Goal: Information Seeking & Learning: Learn about a topic

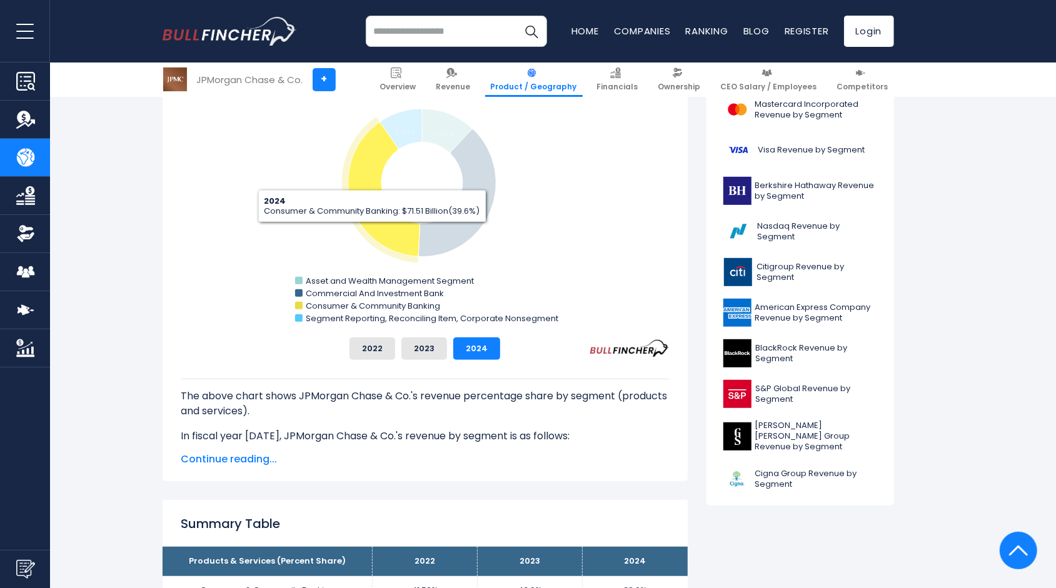
scroll to position [375, 0]
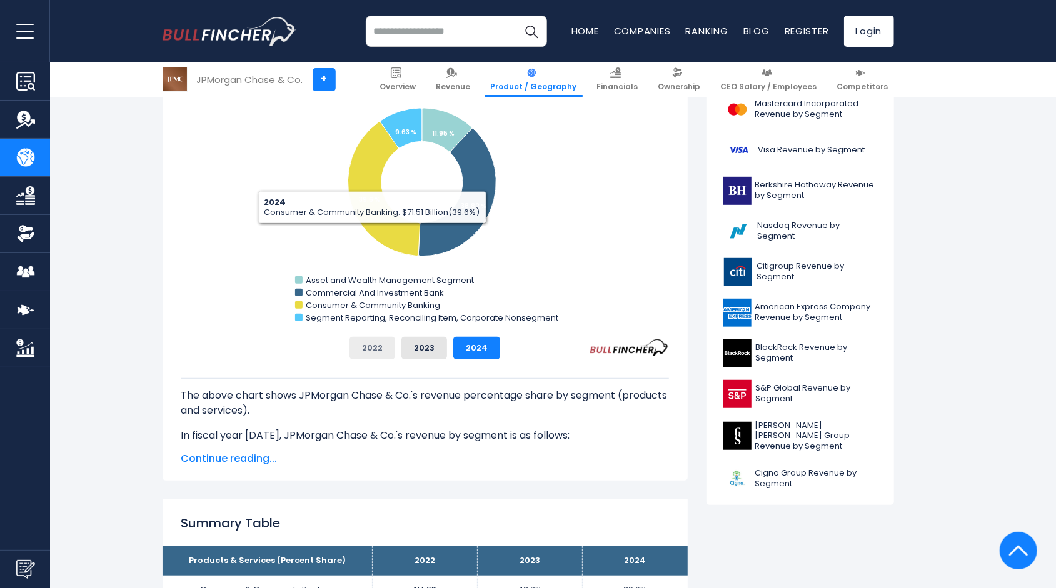
click at [376, 346] on button "2022" at bounding box center [373, 348] width 46 height 23
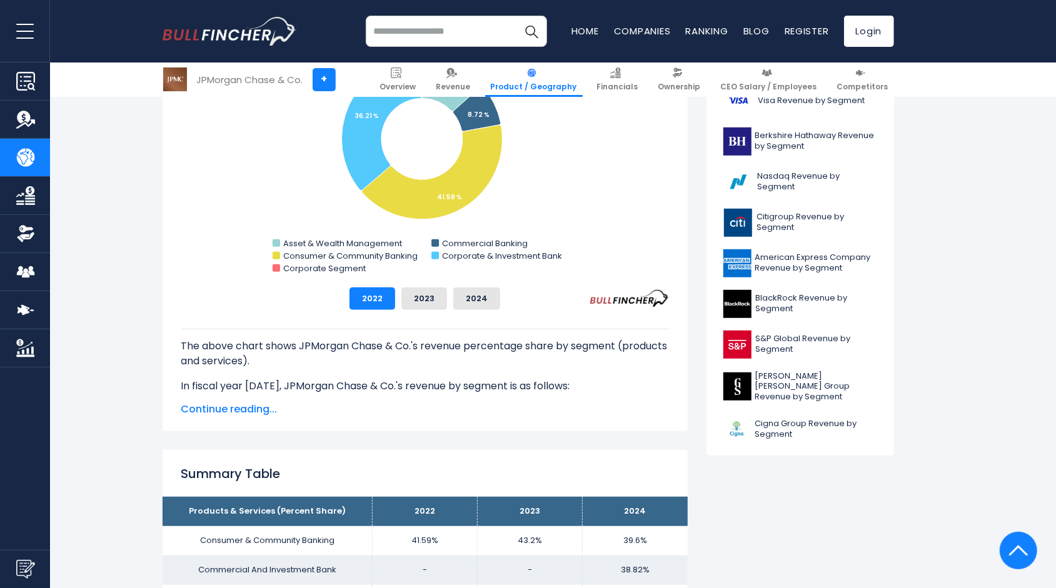
scroll to position [438, 0]
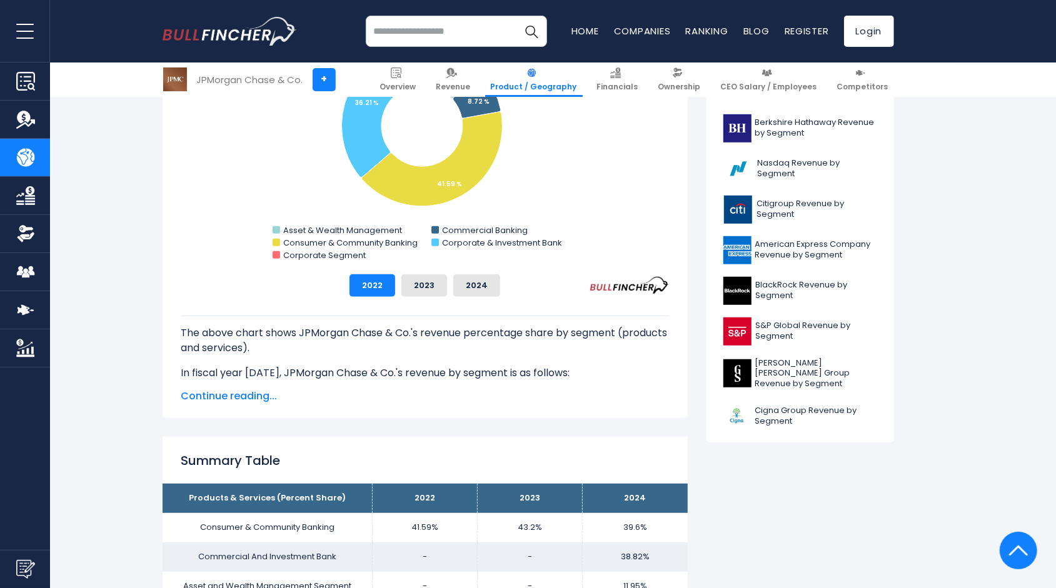
click at [215, 386] on div "The above chart shows JPMorgan Chase & Co.'s revenue percentage share by segmen…" at bounding box center [425, 350] width 488 height 107
click at [217, 398] on span "Continue reading..." at bounding box center [425, 396] width 488 height 15
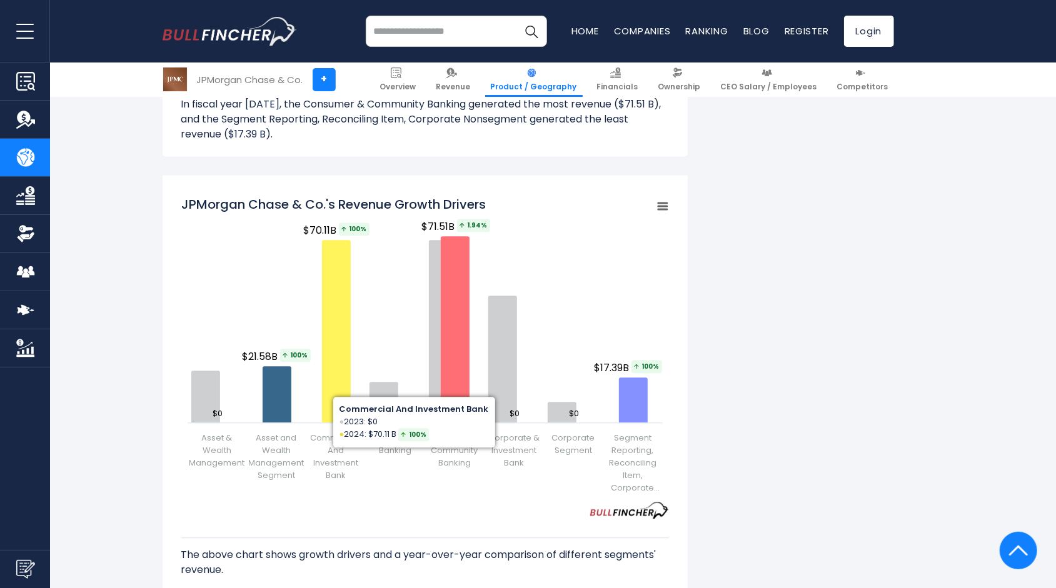
scroll to position [1751, 0]
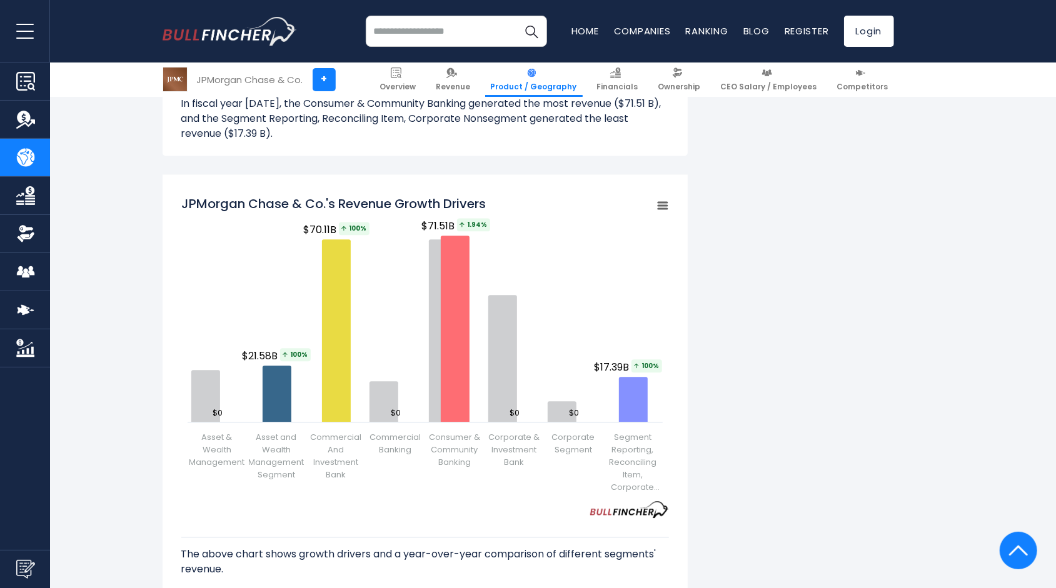
click at [773, 330] on div "JPMorgan Chase & Co.'s Revenue by Segment In fiscal year [DATE], JPMorgan Chase…" at bounding box center [529, 66] width 732 height 3074
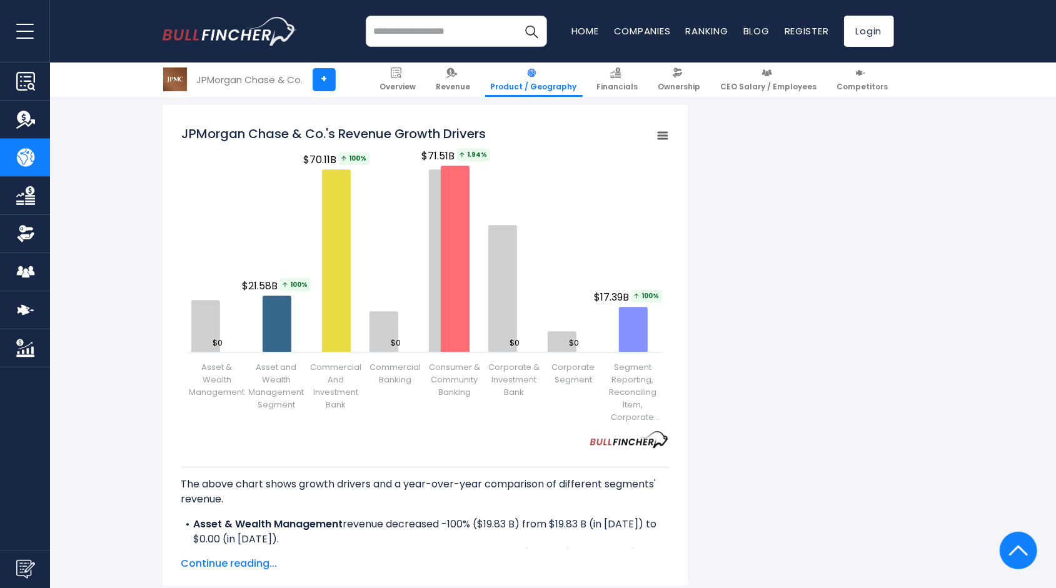
scroll to position [1938, 0]
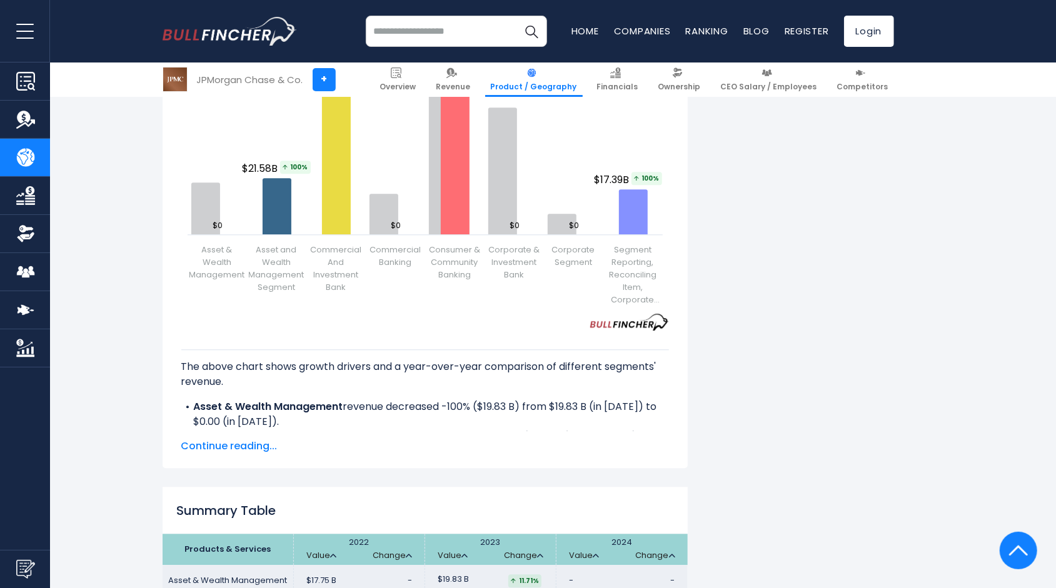
click at [244, 439] on span "Continue reading..." at bounding box center [425, 446] width 488 height 15
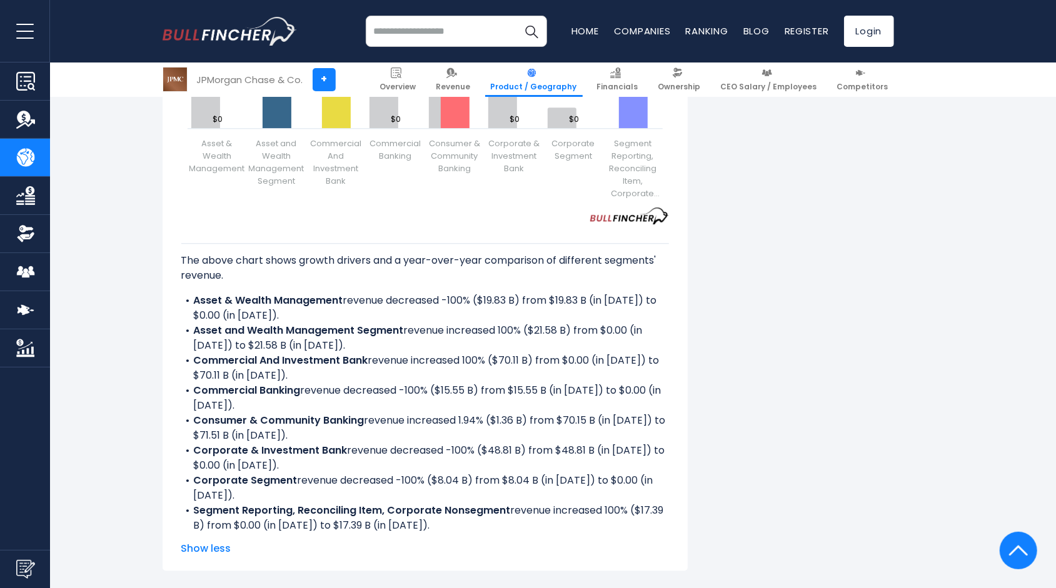
scroll to position [2063, 0]
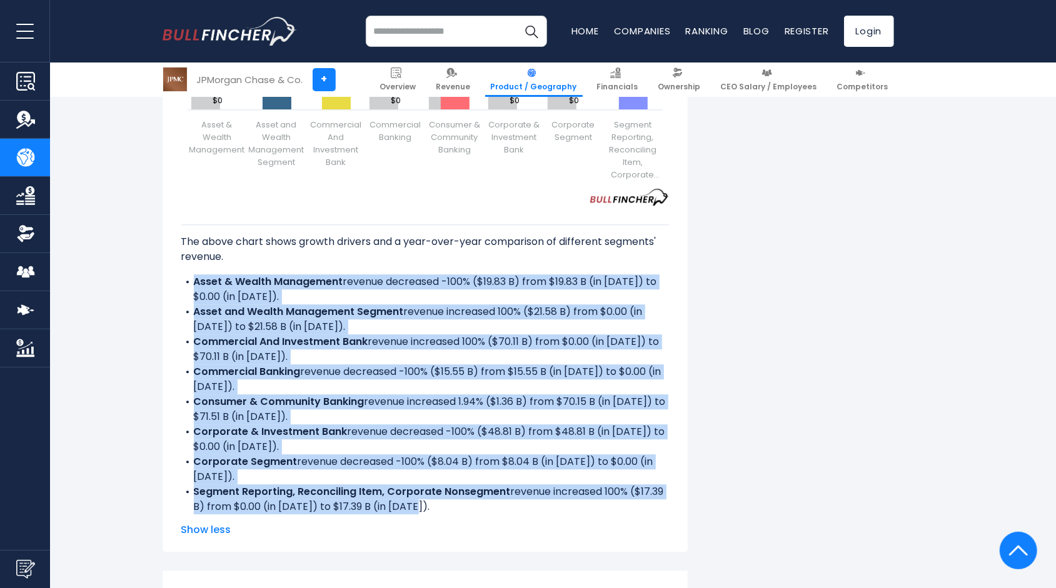
drag, startPoint x: 194, startPoint y: 243, endPoint x: 426, endPoint y: 472, distance: 326.3
click at [426, 472] on div "The above chart shows growth drivers and a year-over-year comparison of differe…" at bounding box center [425, 360] width 488 height 309
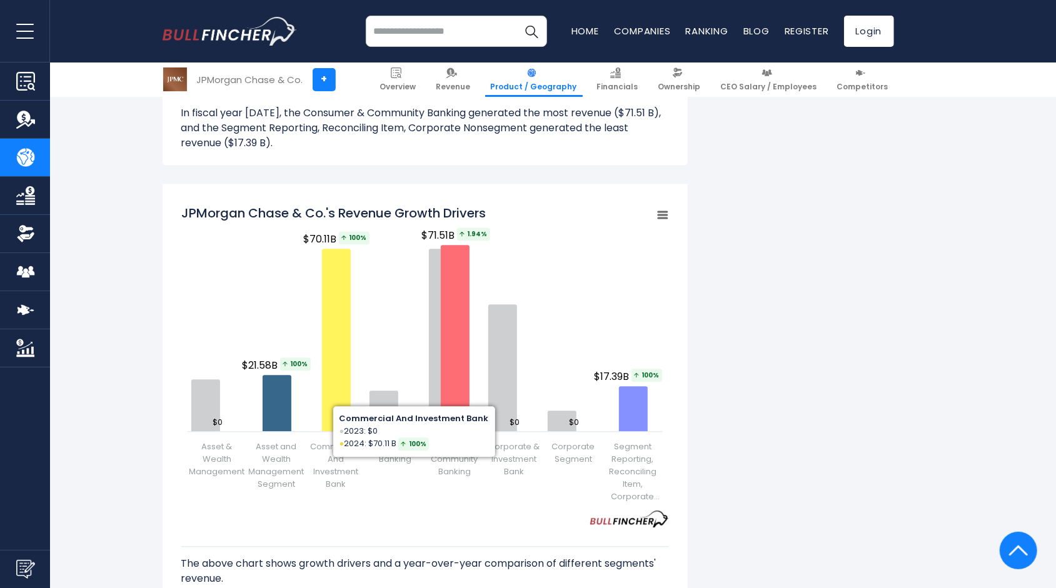
scroll to position [1741, 0]
click at [772, 180] on div "JPMorgan Chase & Co.'s Revenue by Segment In fiscal year [DATE], JPMorgan Chase…" at bounding box center [529, 180] width 732 height 3282
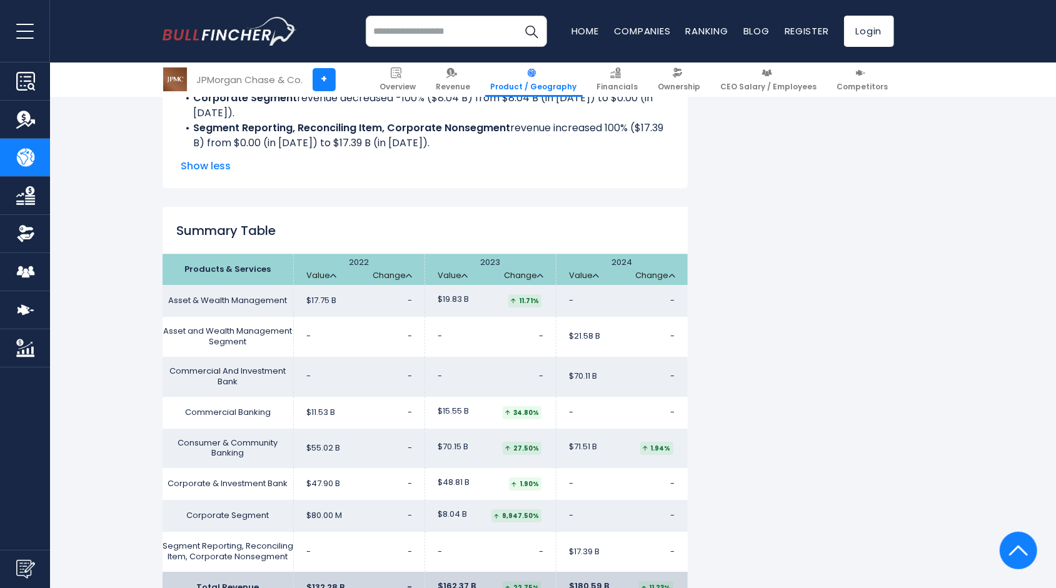
scroll to position [2116, 0]
